Goal: Task Accomplishment & Management: Manage account settings

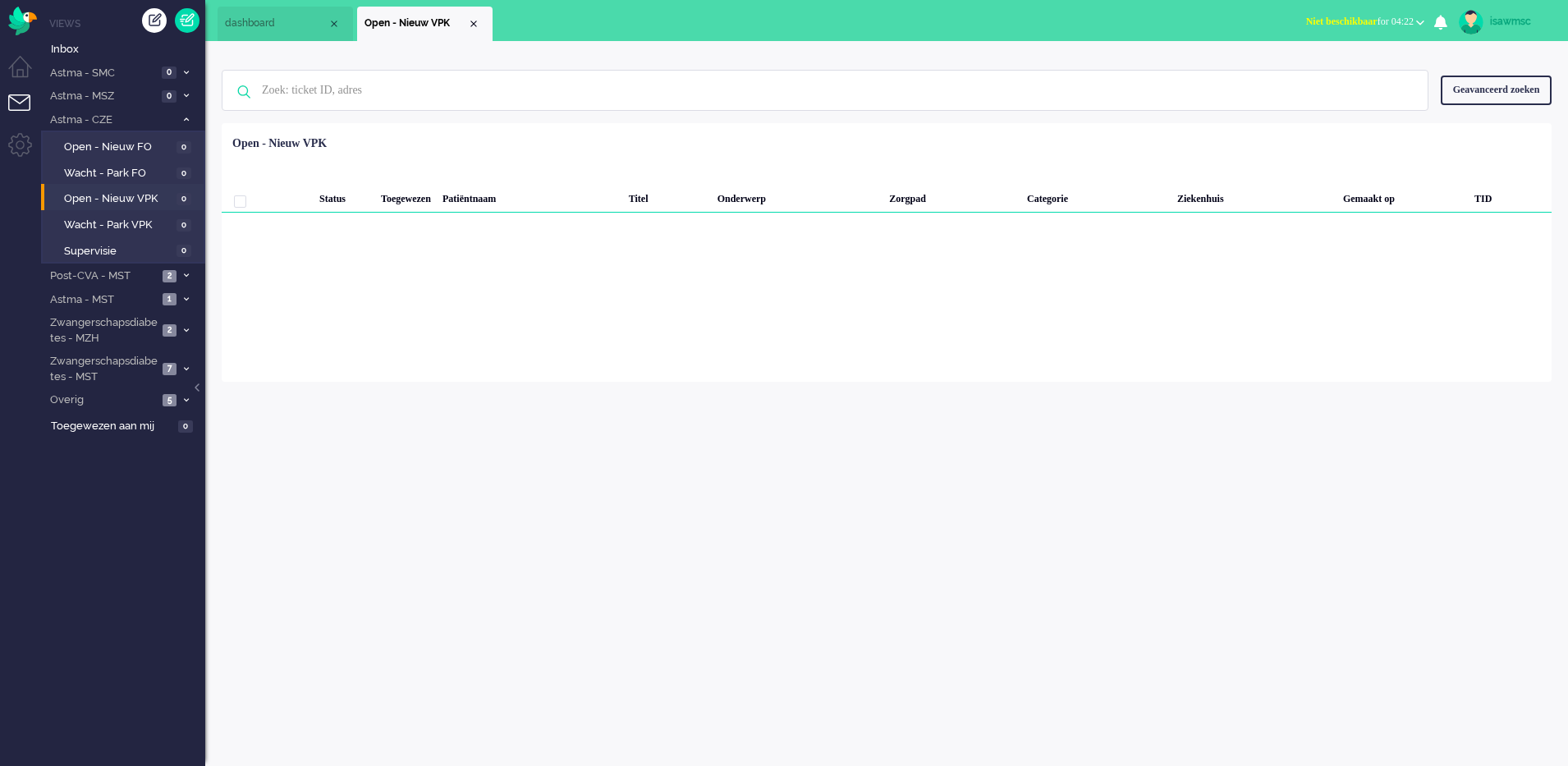
click at [990, 280] on div "Loading... Status Toegewezen Patiëntnaam Titel Onderwerp Zorgpad Categorie Ziek…" at bounding box center [886, 252] width 1330 height 259
click at [184, 266] on li "Post-CVA - MST 2" at bounding box center [123, 275] width 164 height 24
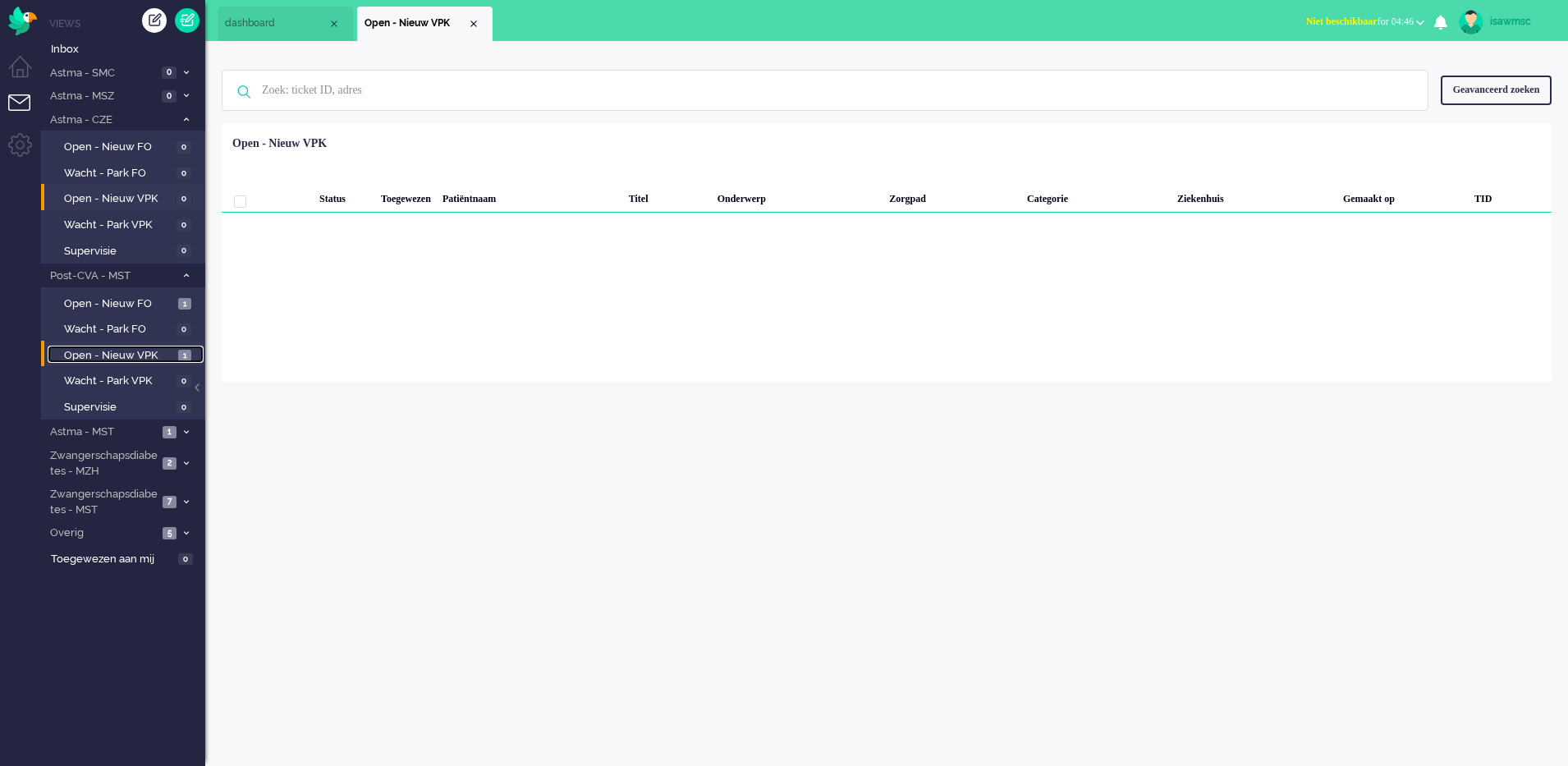
click at [182, 350] on span "1" at bounding box center [185, 356] width 13 height 13
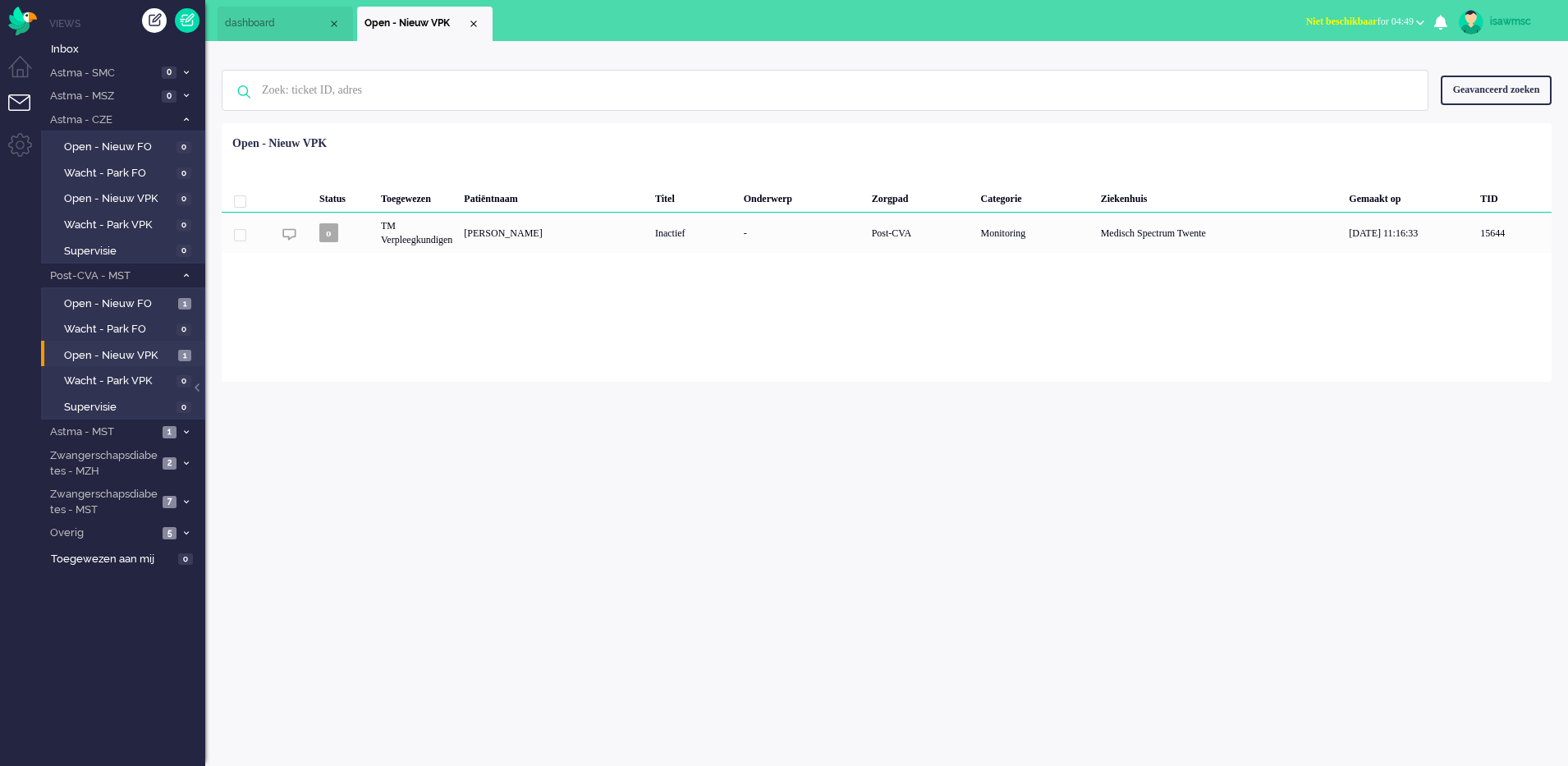
click at [511, 45] on div "Geen zoekresultaten [PERSON_NAME] nog eens Geavanceerd zoeken Geavanceerd zoeke…" at bounding box center [886, 212] width 1363 height 341
click at [471, 24] on div "Close tab" at bounding box center [474, 24] width 13 height 13
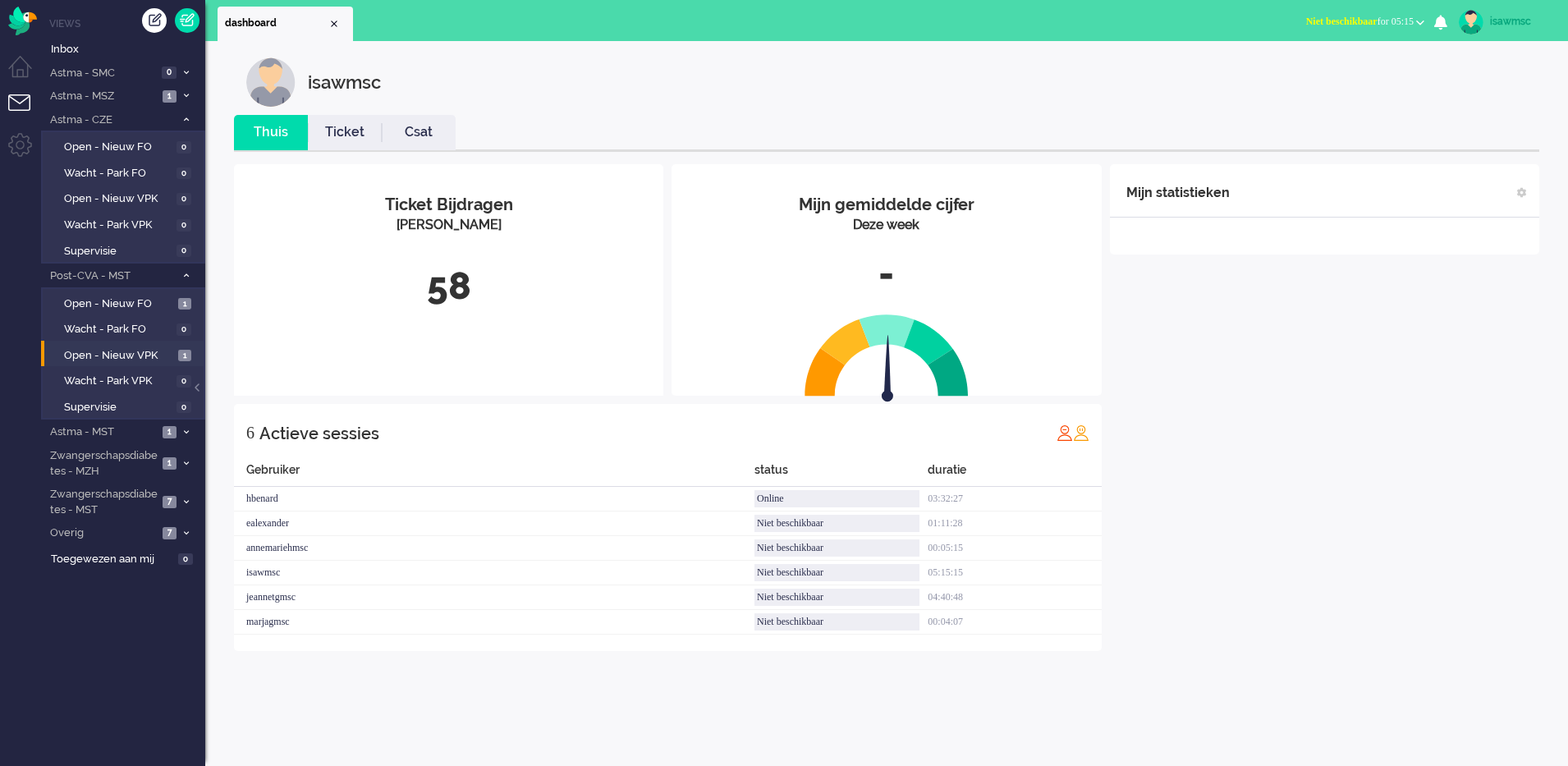
click at [1253, 401] on div "Mijn statistieken + Statistieken toevoegen Bel tijd (gemiddelde dag) Wrapup tij…" at bounding box center [1325, 408] width 429 height 487
click at [183, 354] on span "1" at bounding box center [185, 356] width 13 height 13
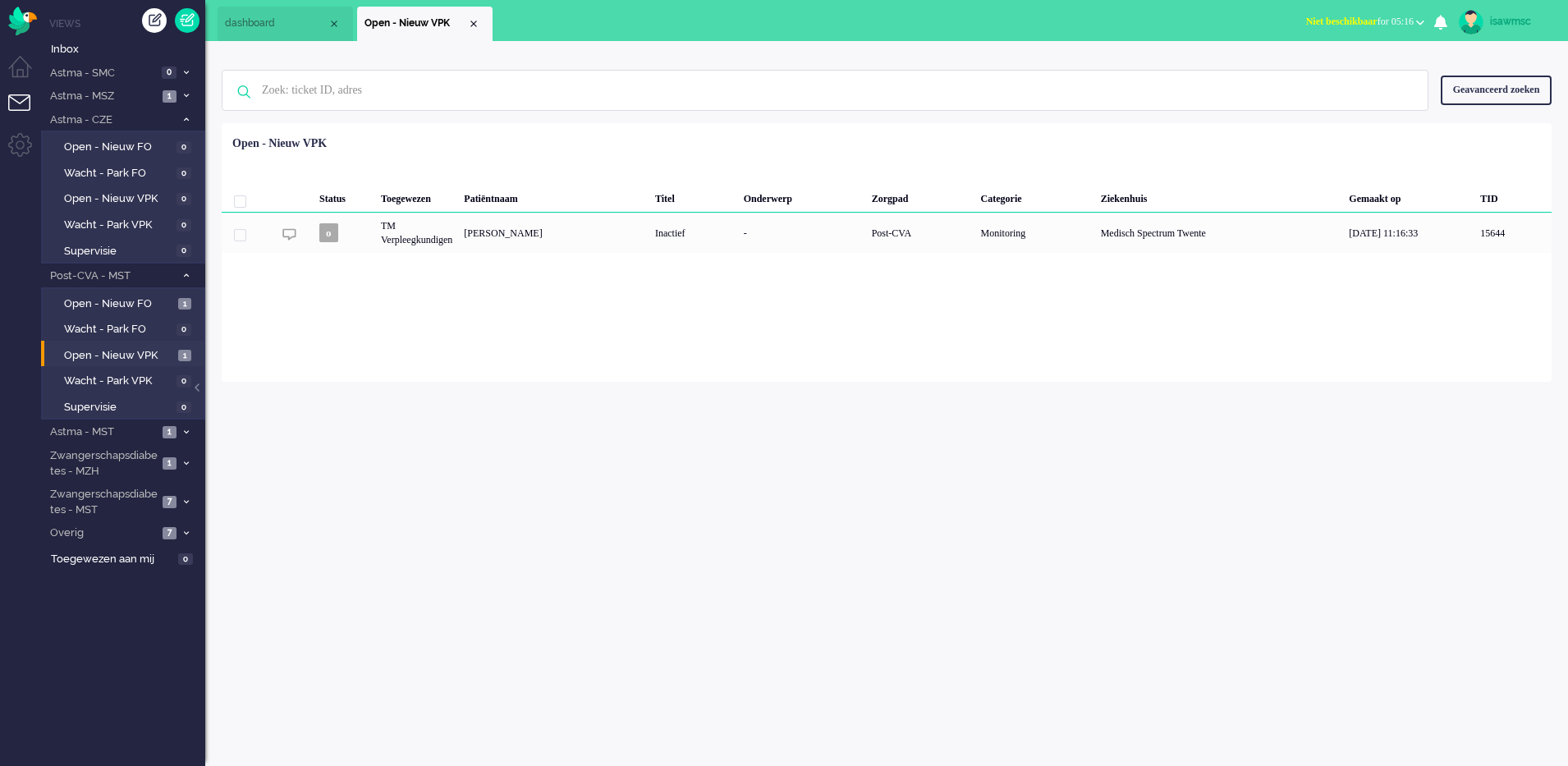
click at [540, 143] on div "Status Toegewezen Patiëntnaam Titel Onderwerp Zorgpad Categorie Ziekenhuis Gema…" at bounding box center [886, 191] width 1330 height 124
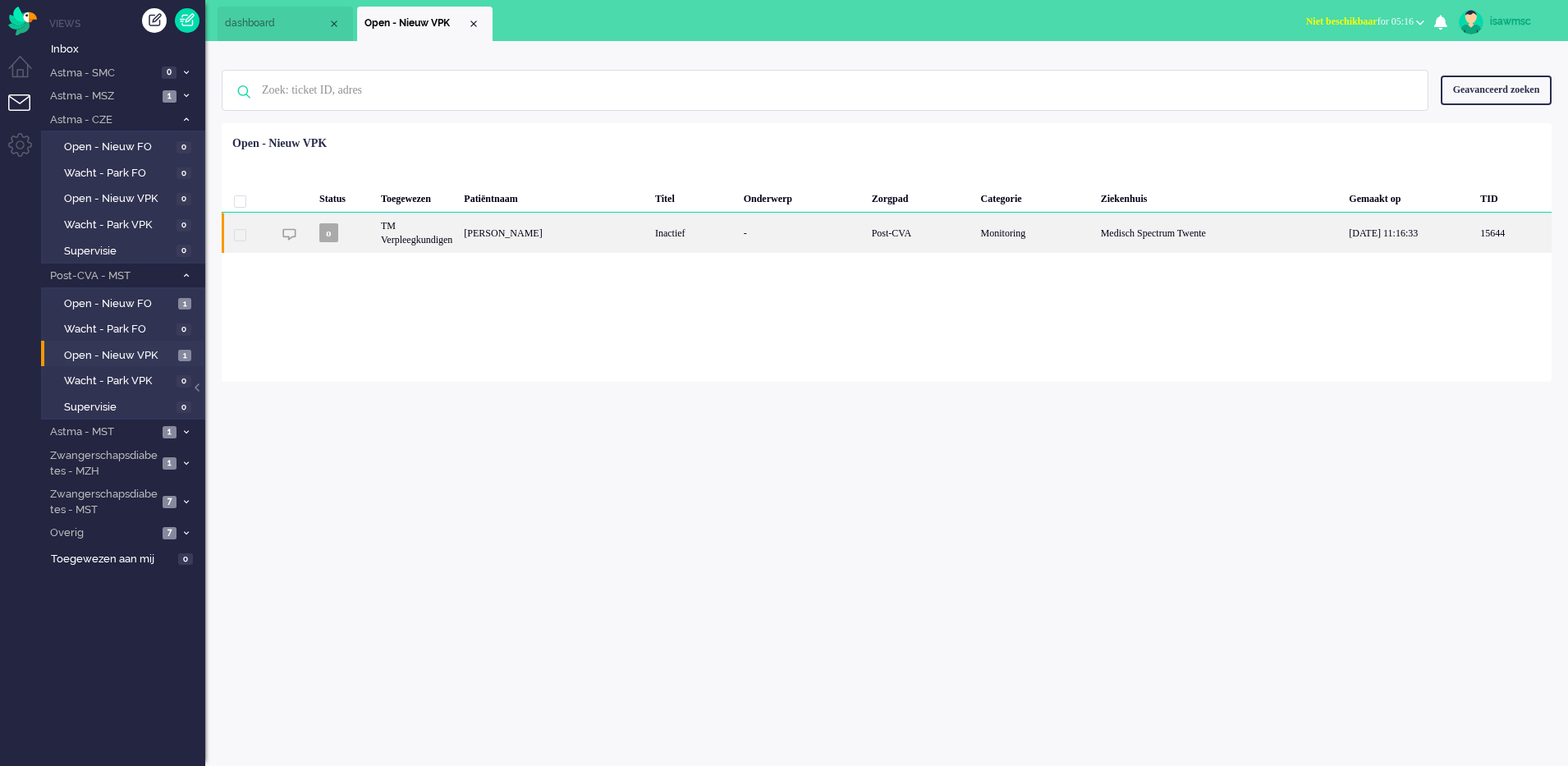
click at [523, 240] on div "[PERSON_NAME]" at bounding box center [553, 233] width 191 height 40
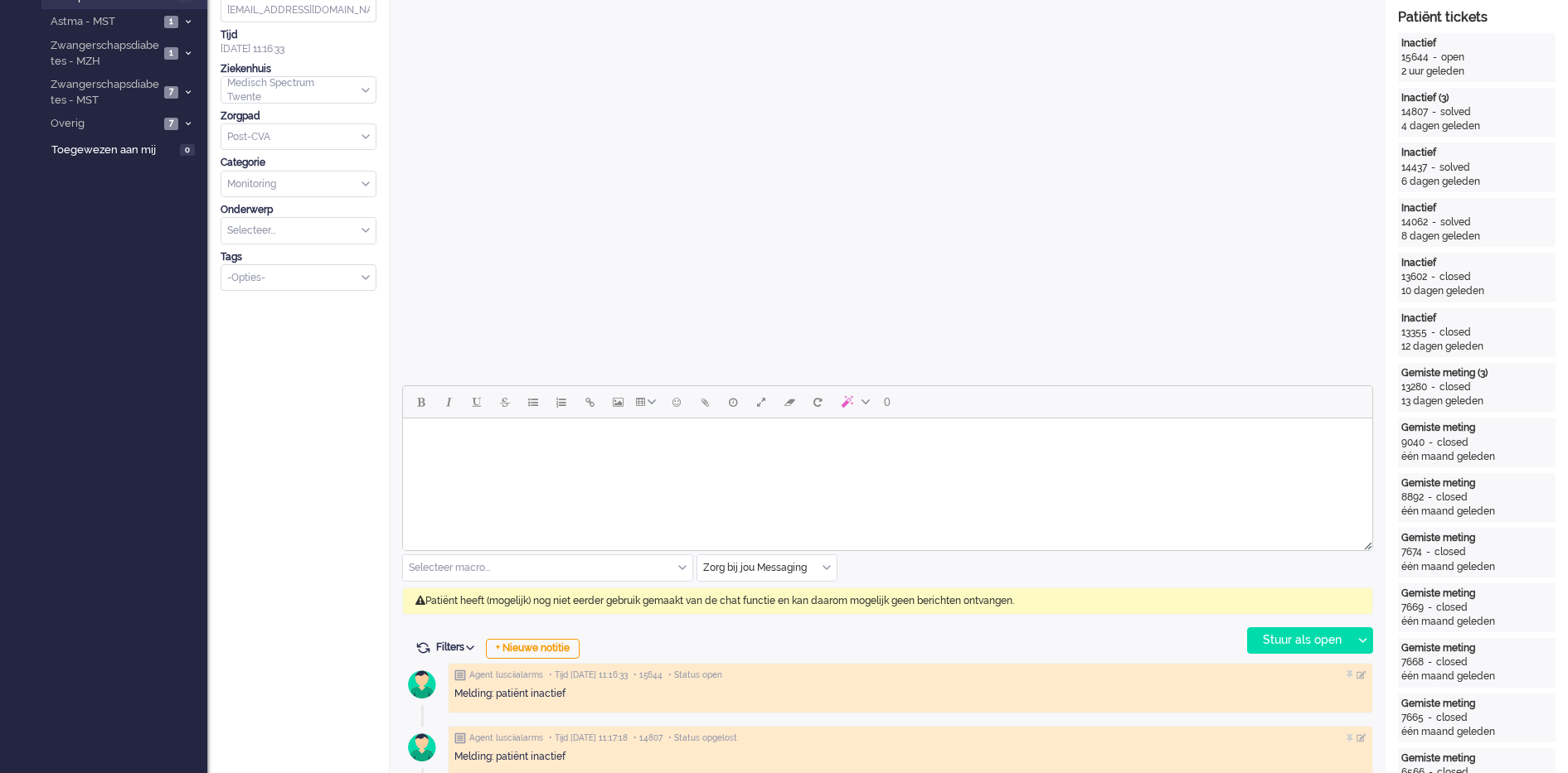
scroll to position [622, 0]
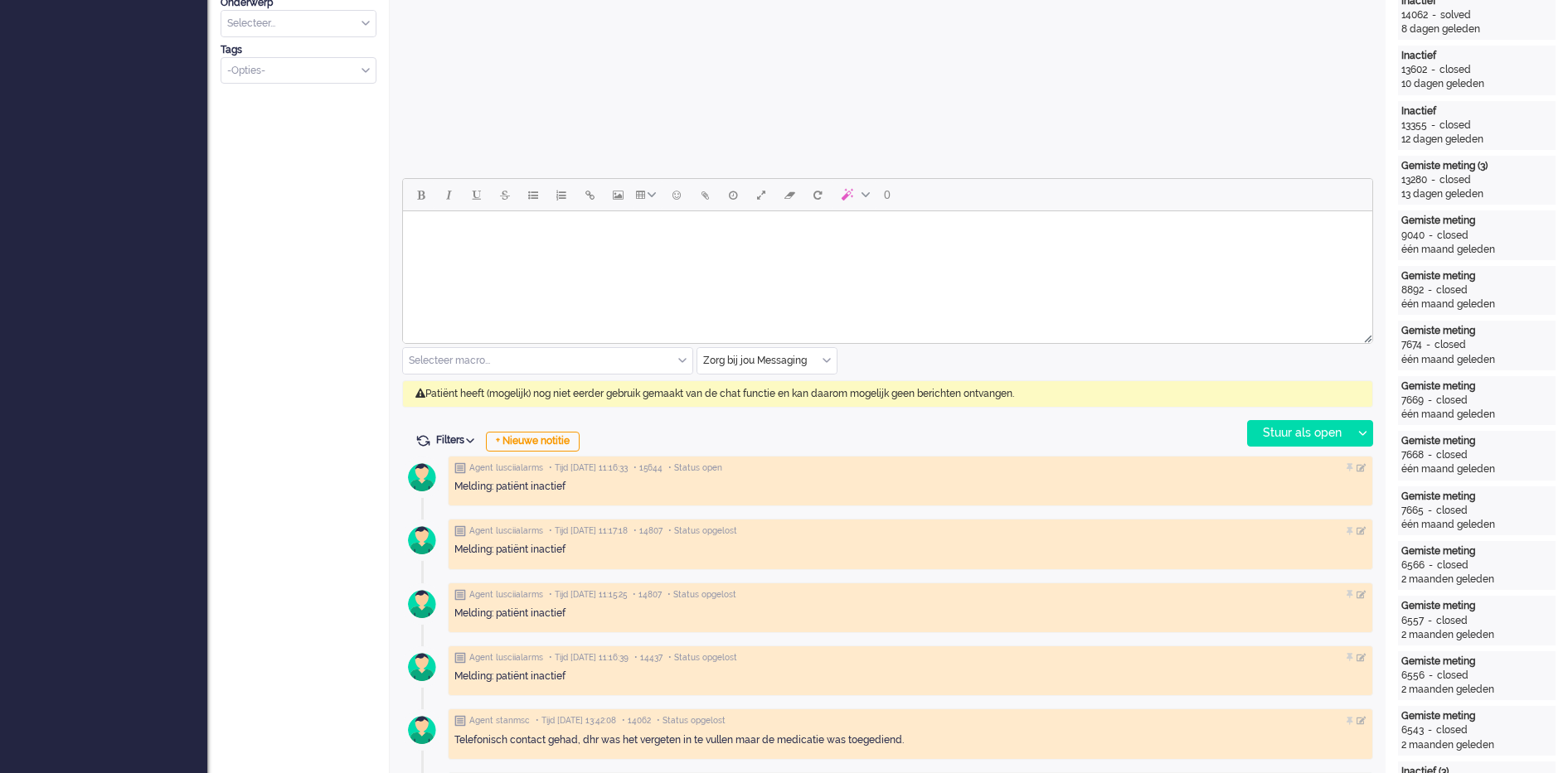
click at [830, 362] on div "Zorg bij jou Messaging" at bounding box center [767, 361] width 139 height 25
click at [783, 409] on span "uitgaand telefoon" at bounding box center [746, 410] width 83 height 15
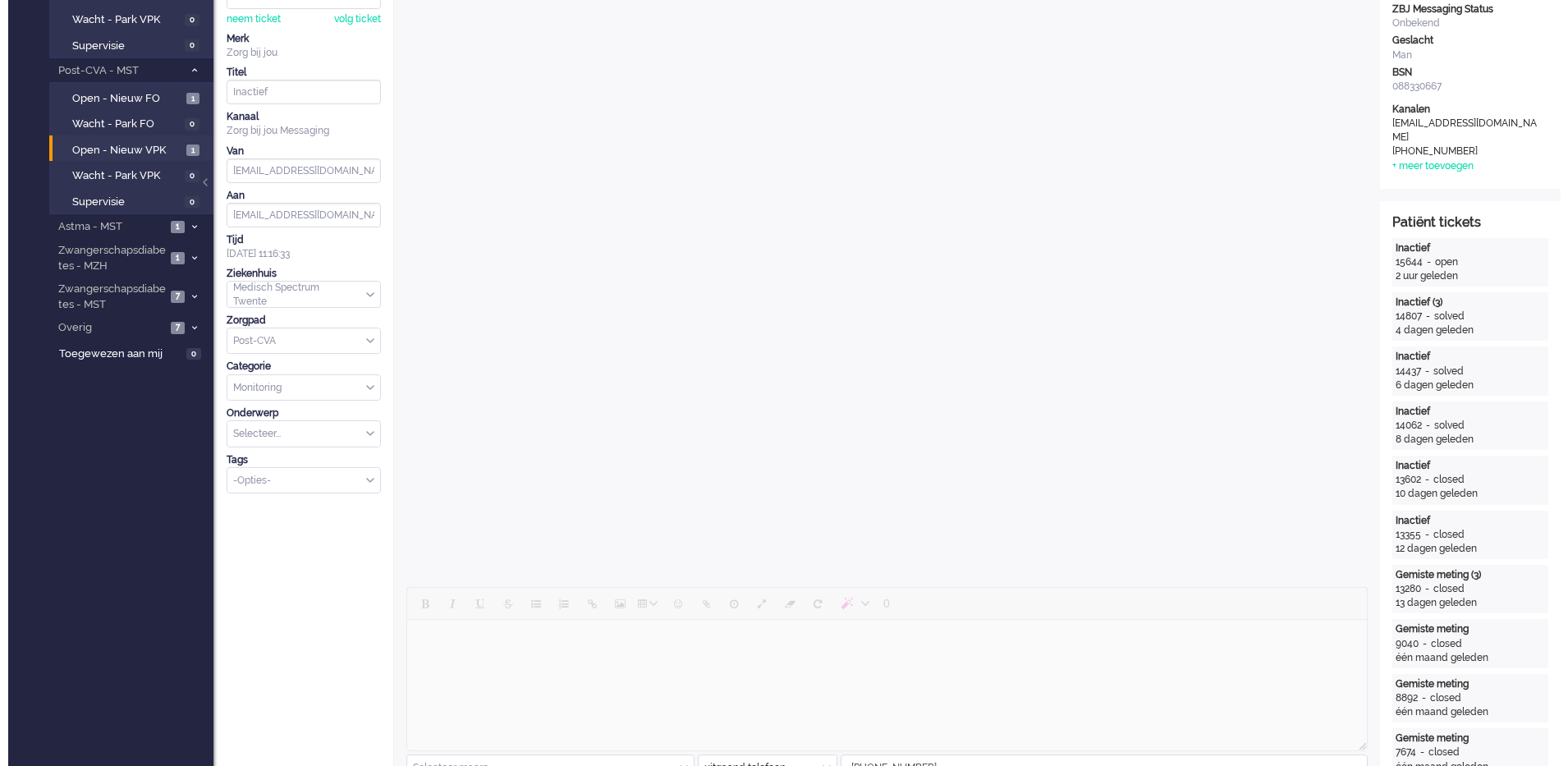
scroll to position [0, 0]
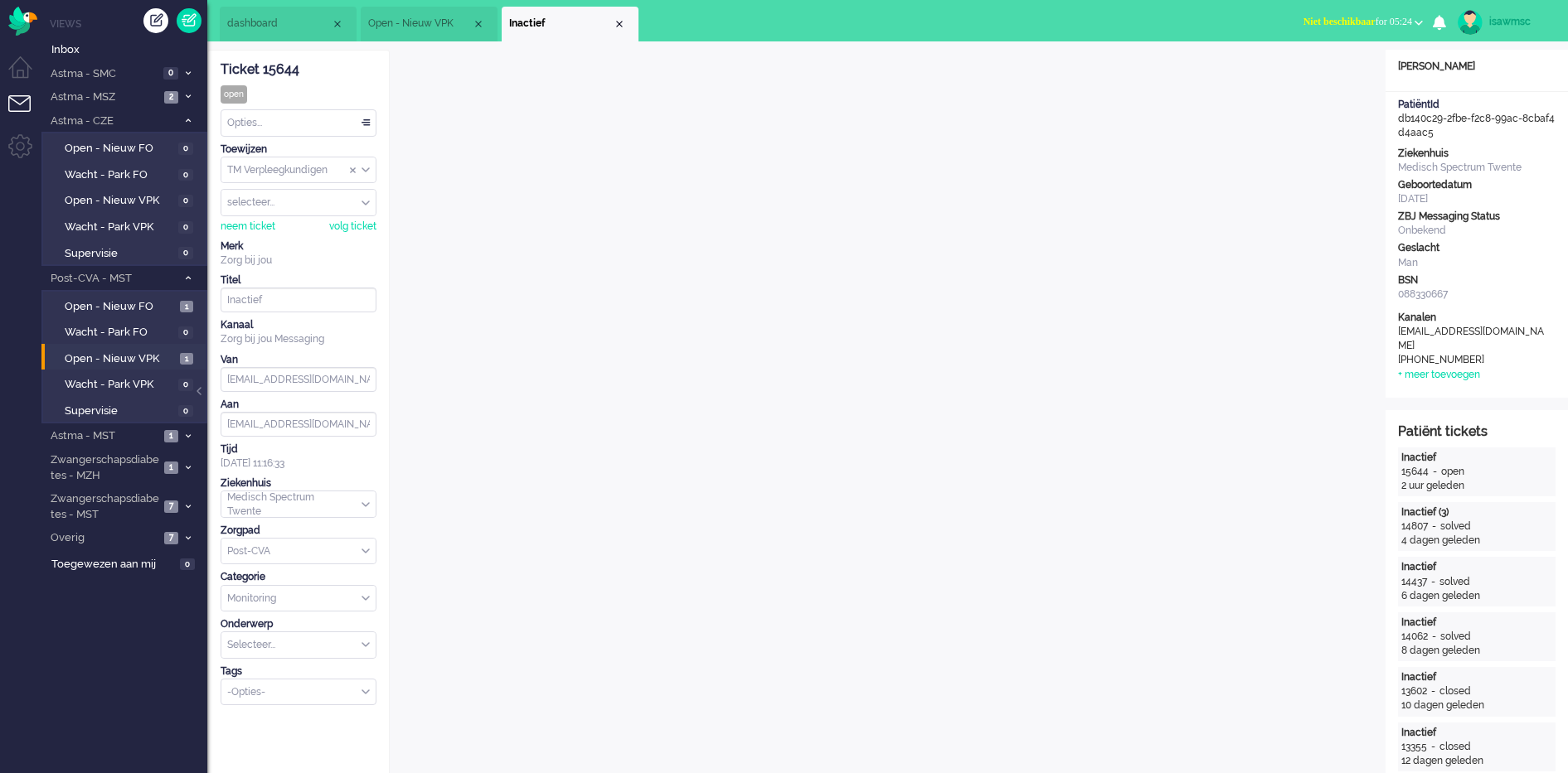
click at [936, 30] on ul "dashboard Open - Nieuw VPK Inactief" at bounding box center [726, 20] width 1012 height 42
click at [363, 131] on div "Opties..." at bounding box center [298, 123] width 154 height 25
click at [341, 58] on div "Ticket 15644 open Kijkend Opties... Zet Status Open In afwachting Geparkeerd Op…" at bounding box center [298, 378] width 155 height 655
click at [112, 592] on ul "Views Inbox Astma - SMC 0 Open - Nieuw FO 0 Wacht - Park FO 0" at bounding box center [124, 386] width 166 height 773
click at [154, 356] on span "Open - Nieuw VPK" at bounding box center [120, 359] width 111 height 16
